Goal: Task Accomplishment & Management: Use online tool/utility

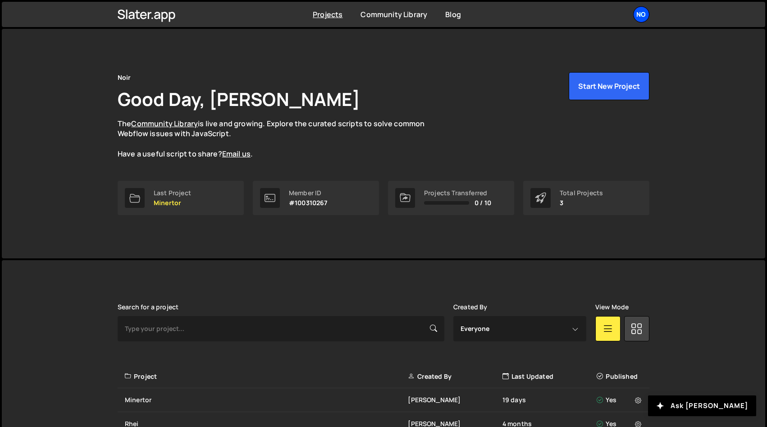
click at [641, 19] on div "No" at bounding box center [641, 14] width 16 height 16
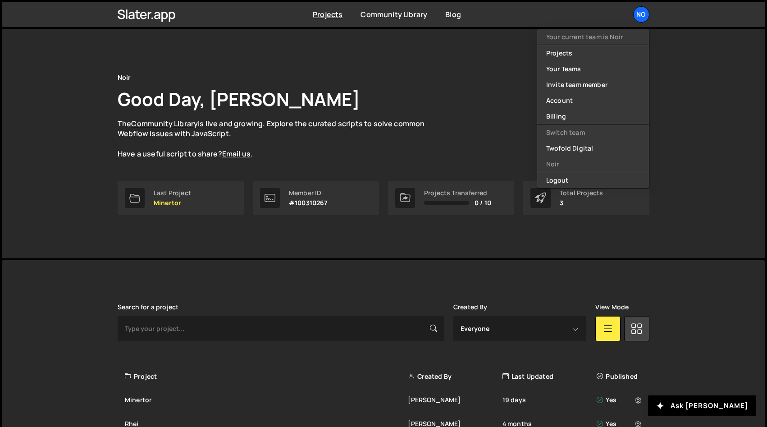
drag, startPoint x: 699, startPoint y: 108, endPoint x: 511, endPoint y: 197, distance: 208.1
click at [699, 109] on div "Noir Good Day, [PERSON_NAME] The Community Library is live and growing. Explore…" at bounding box center [384, 143] width 764 height 229
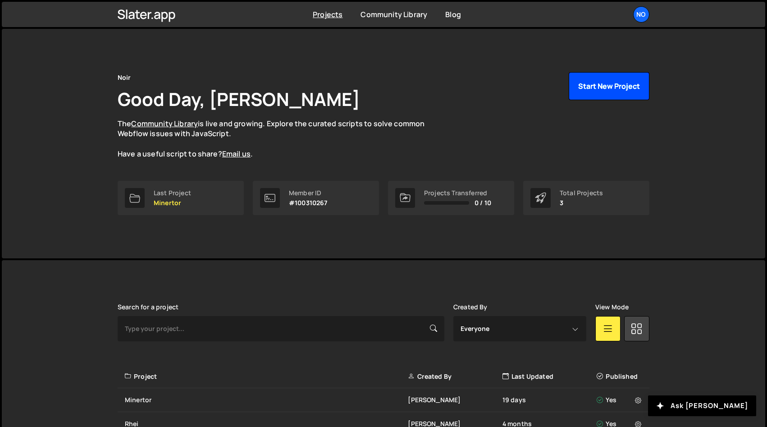
click at [581, 94] on button "Start New Project" at bounding box center [609, 86] width 81 height 28
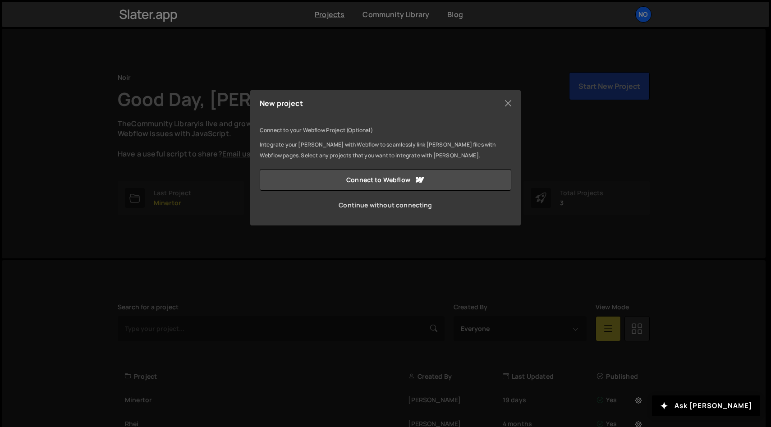
click at [385, 206] on link "Continue without connecting" at bounding box center [386, 205] width 252 height 22
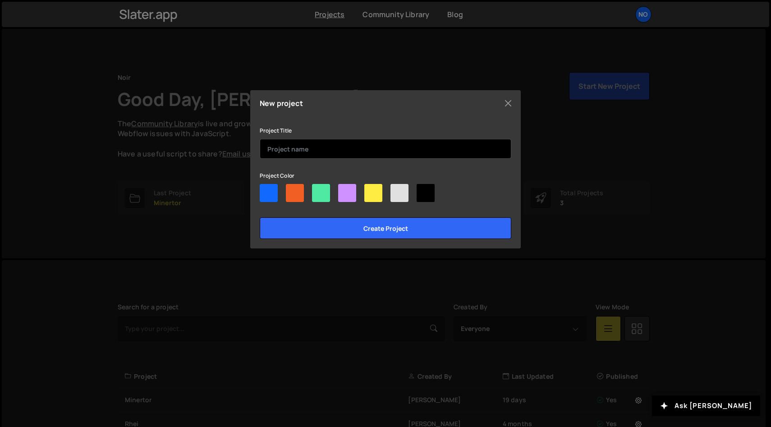
click at [303, 154] on input "text" at bounding box center [386, 149] width 252 height 20
type input "Flashback"
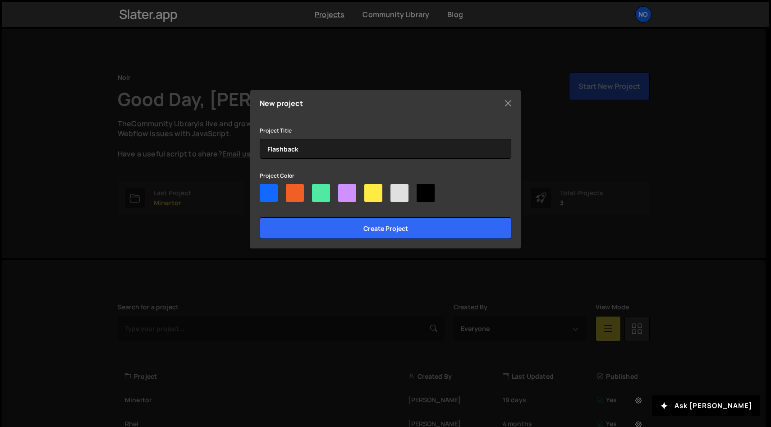
click at [351, 197] on div at bounding box center [347, 193] width 18 height 18
click at [344, 190] on input"] "radio" at bounding box center [341, 187] width 6 height 6
radio input"] "true"
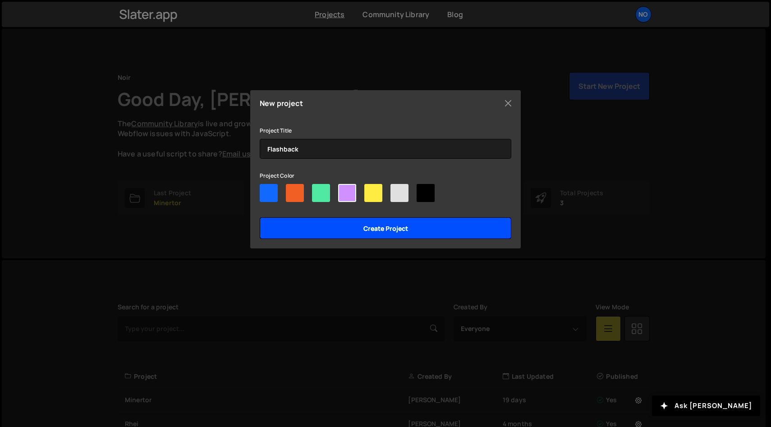
click at [387, 229] on input "Create project" at bounding box center [386, 228] width 252 height 22
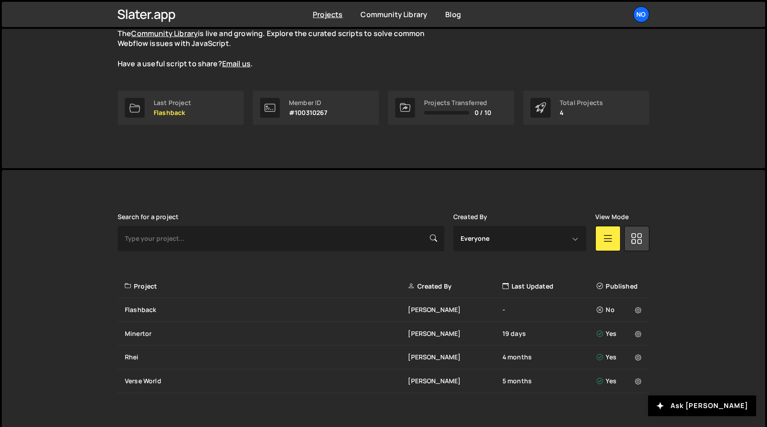
scroll to position [90, 0]
click at [148, 312] on div "Flashback" at bounding box center [266, 310] width 283 height 9
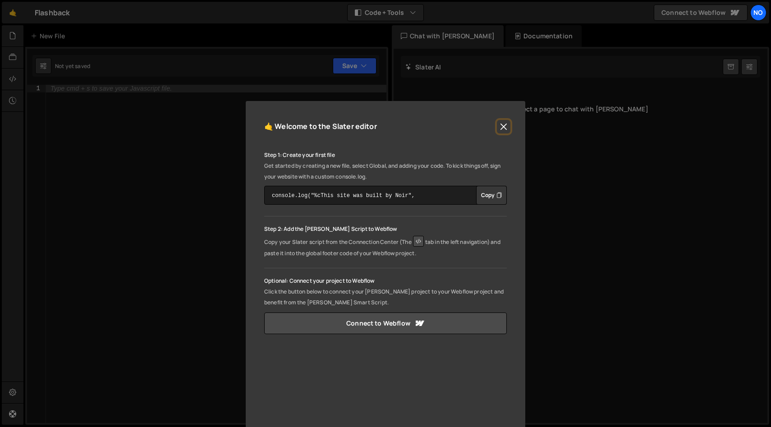
drag, startPoint x: 499, startPoint y: 125, endPoint x: 450, endPoint y: 125, distance: 48.7
click at [497, 125] on button "Close" at bounding box center [504, 127] width 14 height 14
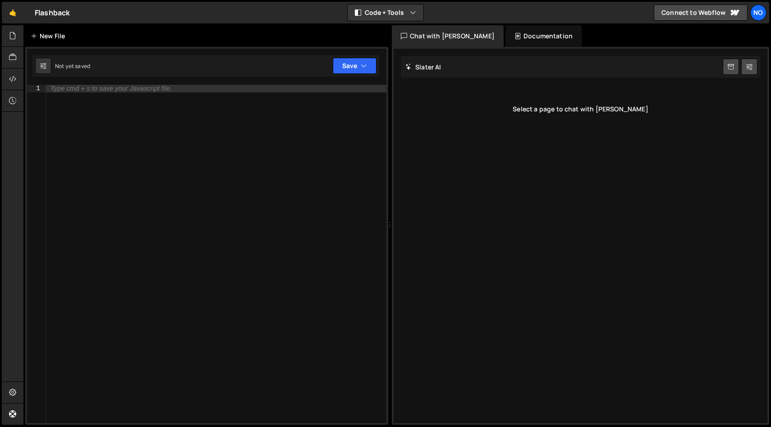
click at [45, 32] on div "New File" at bounding box center [50, 36] width 38 height 9
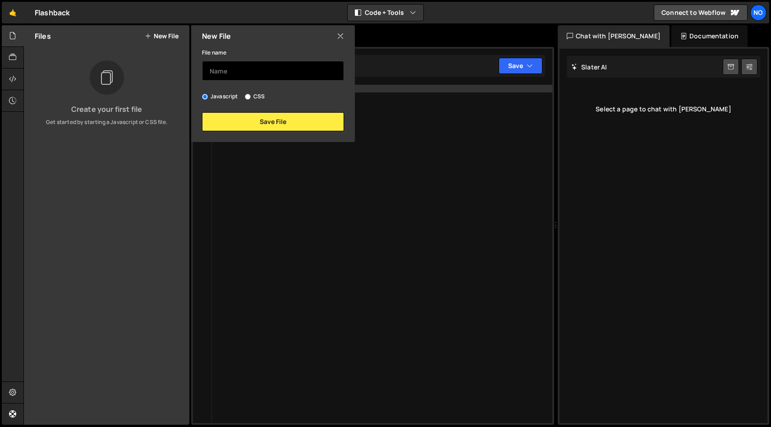
click at [295, 72] on input "text" at bounding box center [273, 71] width 142 height 20
type input "script"
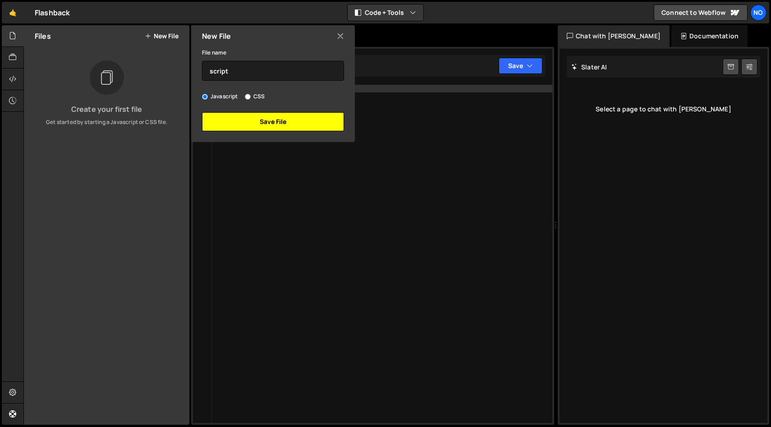
click at [289, 122] on button "Save File" at bounding box center [273, 121] width 142 height 19
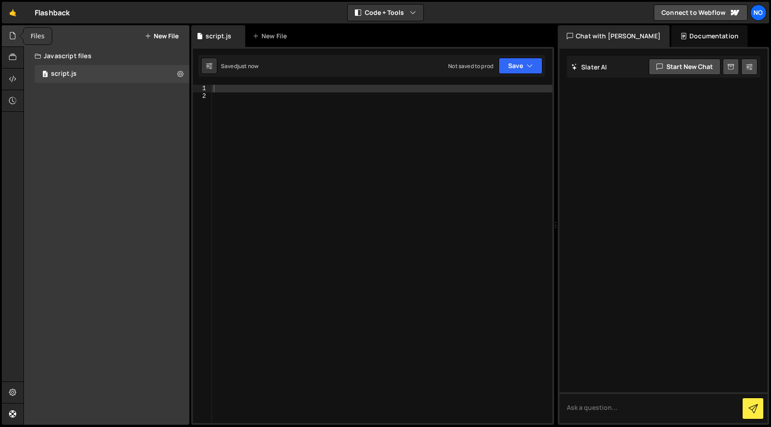
click at [10, 36] on icon at bounding box center [12, 36] width 7 height 10
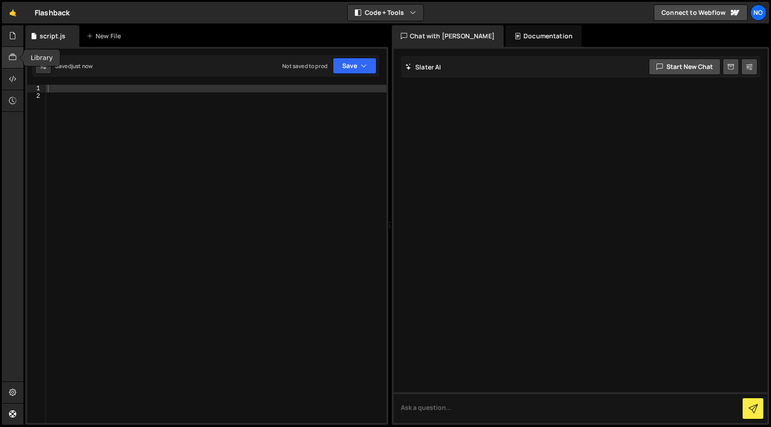
click at [11, 61] on icon at bounding box center [12, 57] width 7 height 10
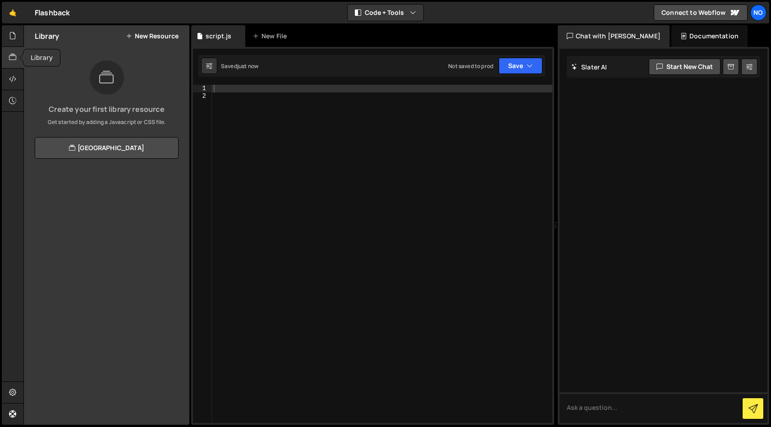
click at [11, 61] on icon at bounding box center [12, 57] width 7 height 10
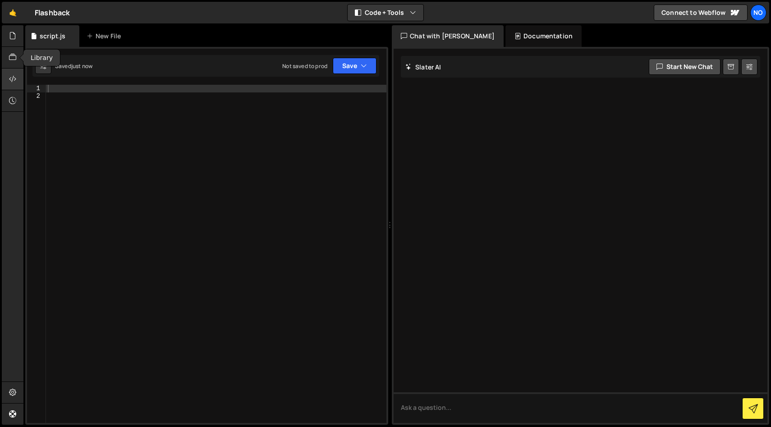
click at [12, 74] on icon at bounding box center [12, 79] width 7 height 10
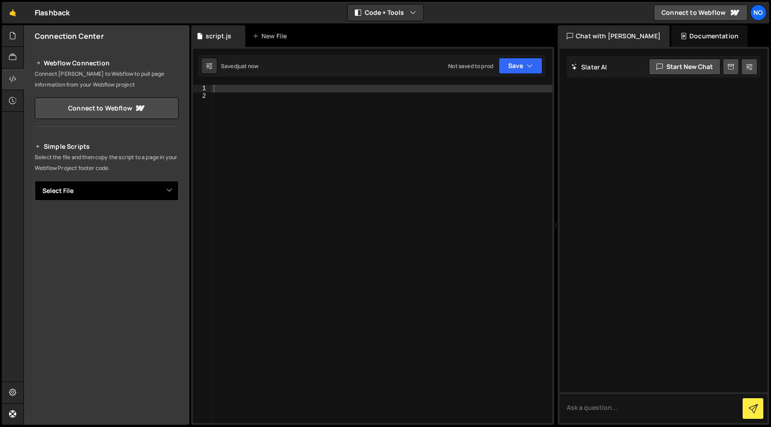
click at [130, 195] on select "Select File script.js" at bounding box center [107, 191] width 144 height 20
select select "45477"
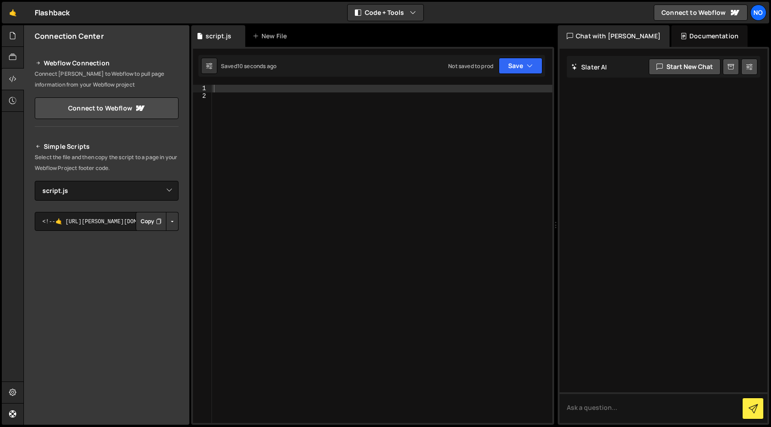
click at [168, 223] on button "Button group with nested dropdown" at bounding box center [172, 221] width 13 height 19
click at [147, 239] on link "Copy Staging js" at bounding box center [140, 238] width 75 height 13
click at [105, 207] on div "Simple Scripts Select the file and then copy the script to a page in your Webfl…" at bounding box center [107, 278] width 144 height 275
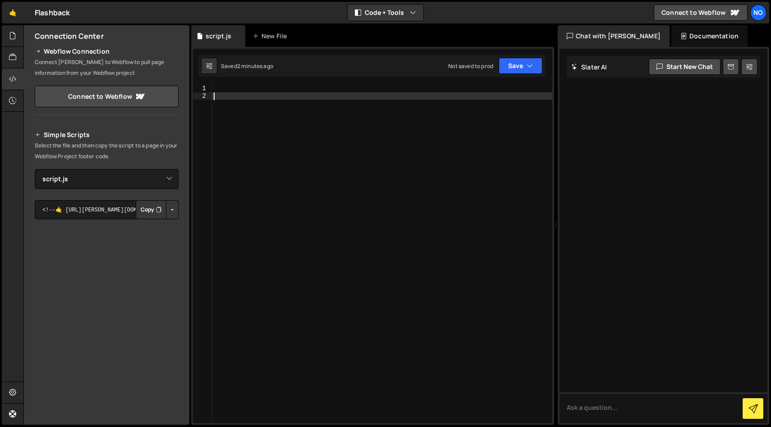
drag, startPoint x: 327, startPoint y: 97, endPoint x: 217, endPoint y: 126, distance: 113.8
click at [326, 97] on div at bounding box center [382, 261] width 340 height 353
click at [9, 80] on div at bounding box center [13, 80] width 22 height 22
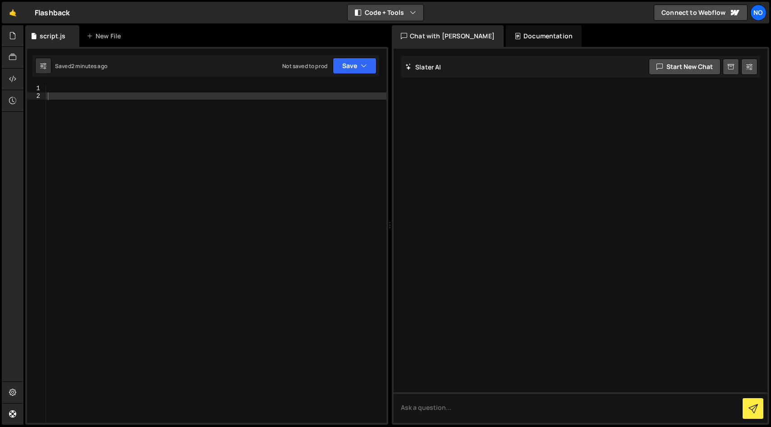
click at [375, 11] on button "Code + Tools" at bounding box center [386, 13] width 76 height 16
click at [382, 28] on button "Code Only" at bounding box center [386, 32] width 76 height 16
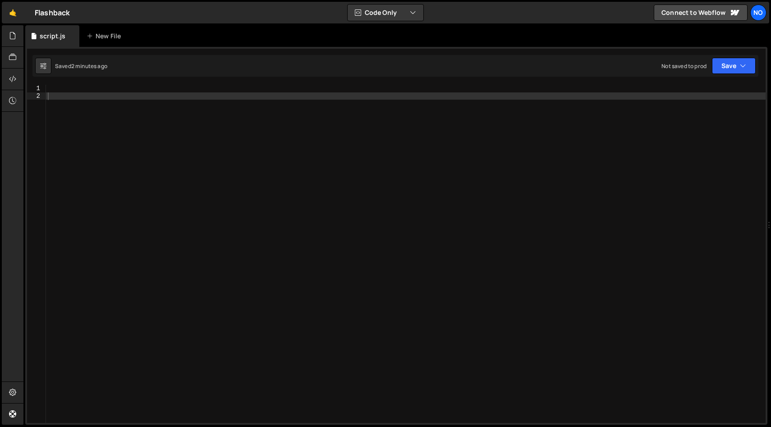
click at [392, 138] on div at bounding box center [406, 261] width 720 height 353
click at [324, 115] on div at bounding box center [406, 261] width 720 height 353
